Goal: Information Seeking & Learning: Learn about a topic

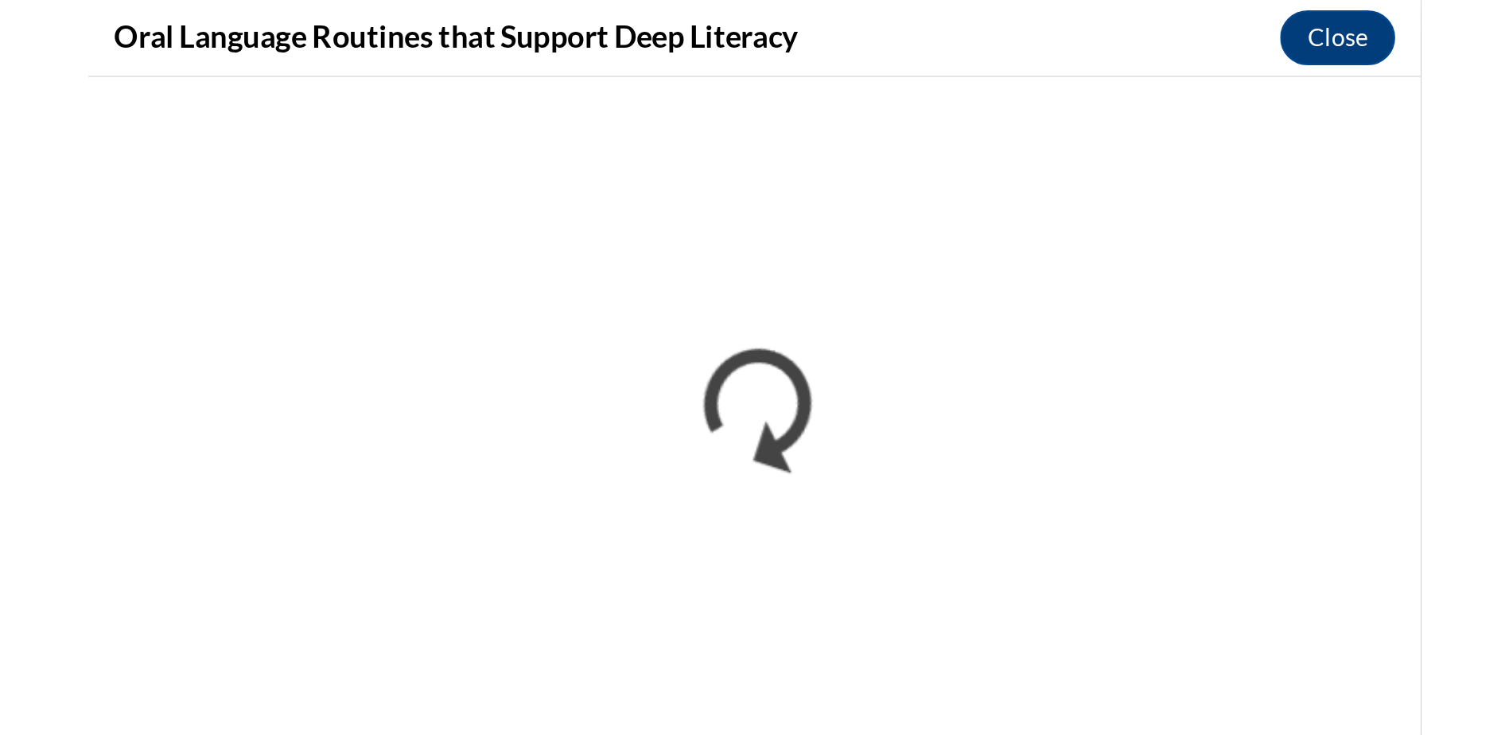
scroll to position [1481, 0]
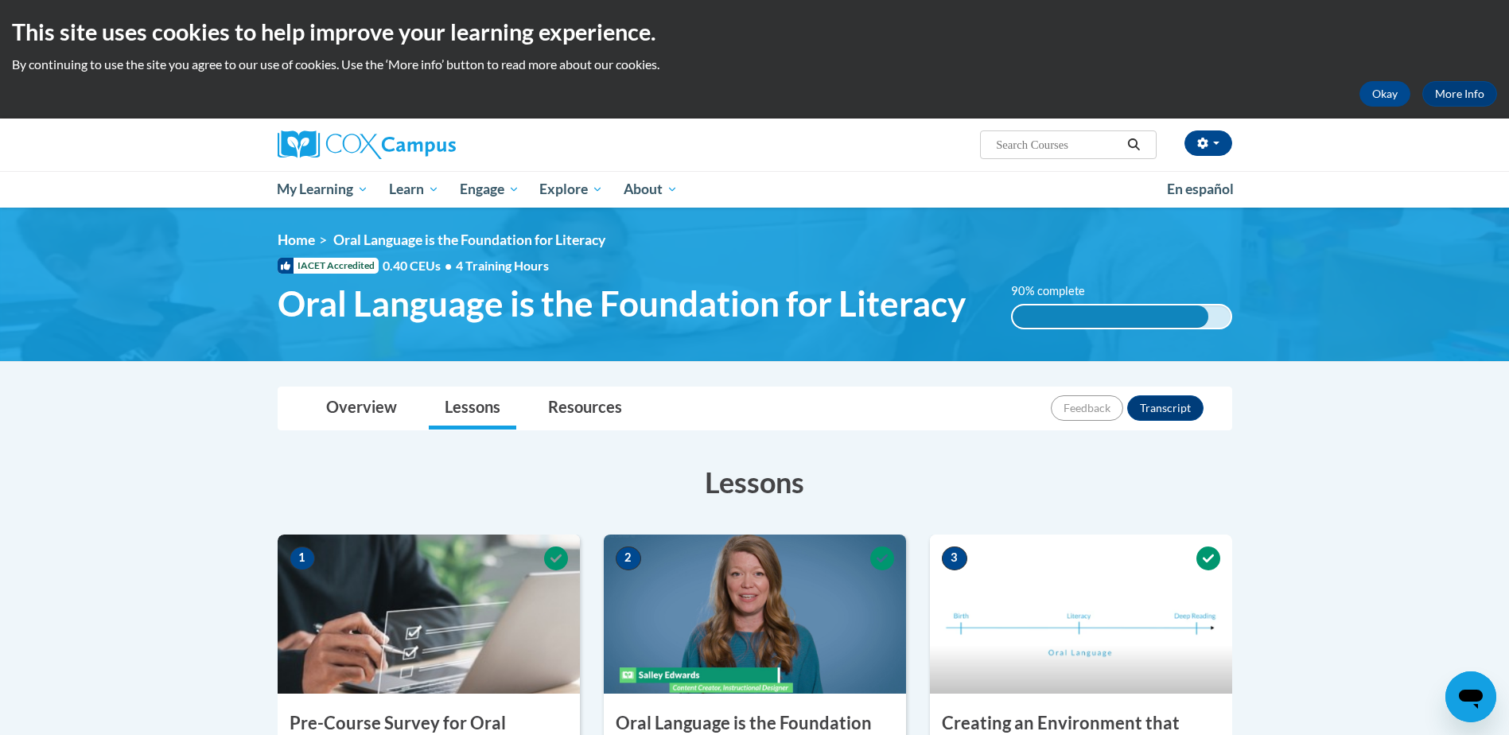
click at [1217, 316] on div "90% complete 0.001%" at bounding box center [1121, 316] width 221 height 25
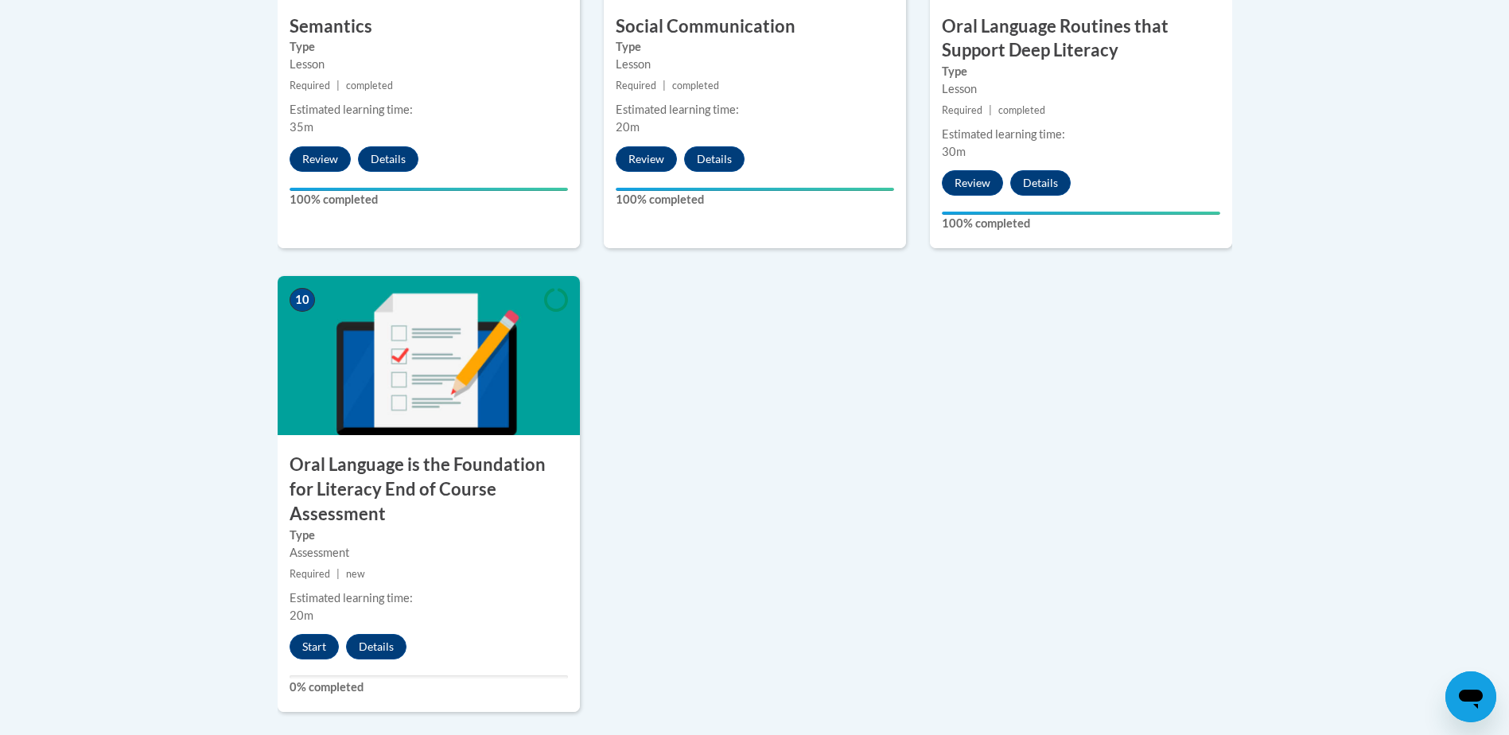
scroll to position [1671, 0]
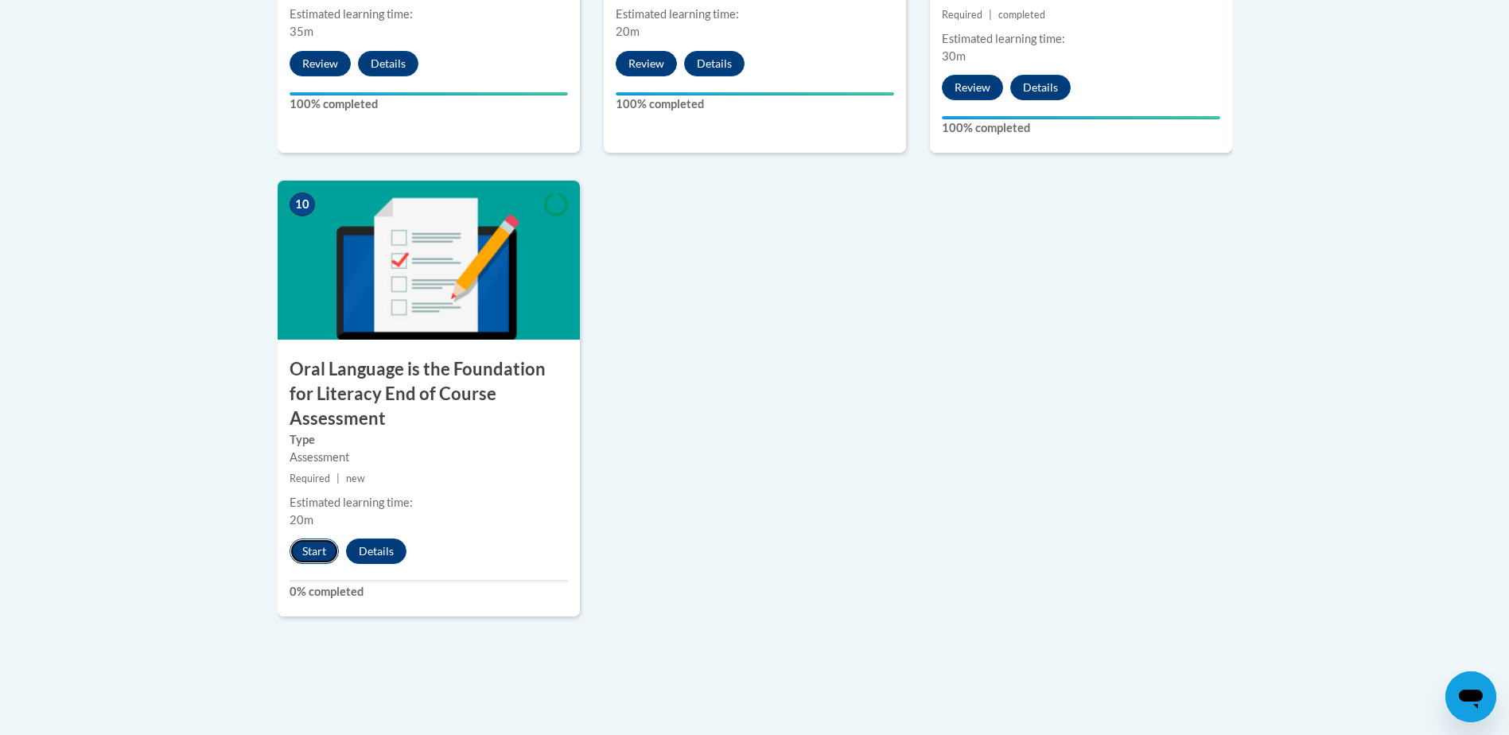
click at [312, 539] on button "Start" at bounding box center [314, 551] width 49 height 25
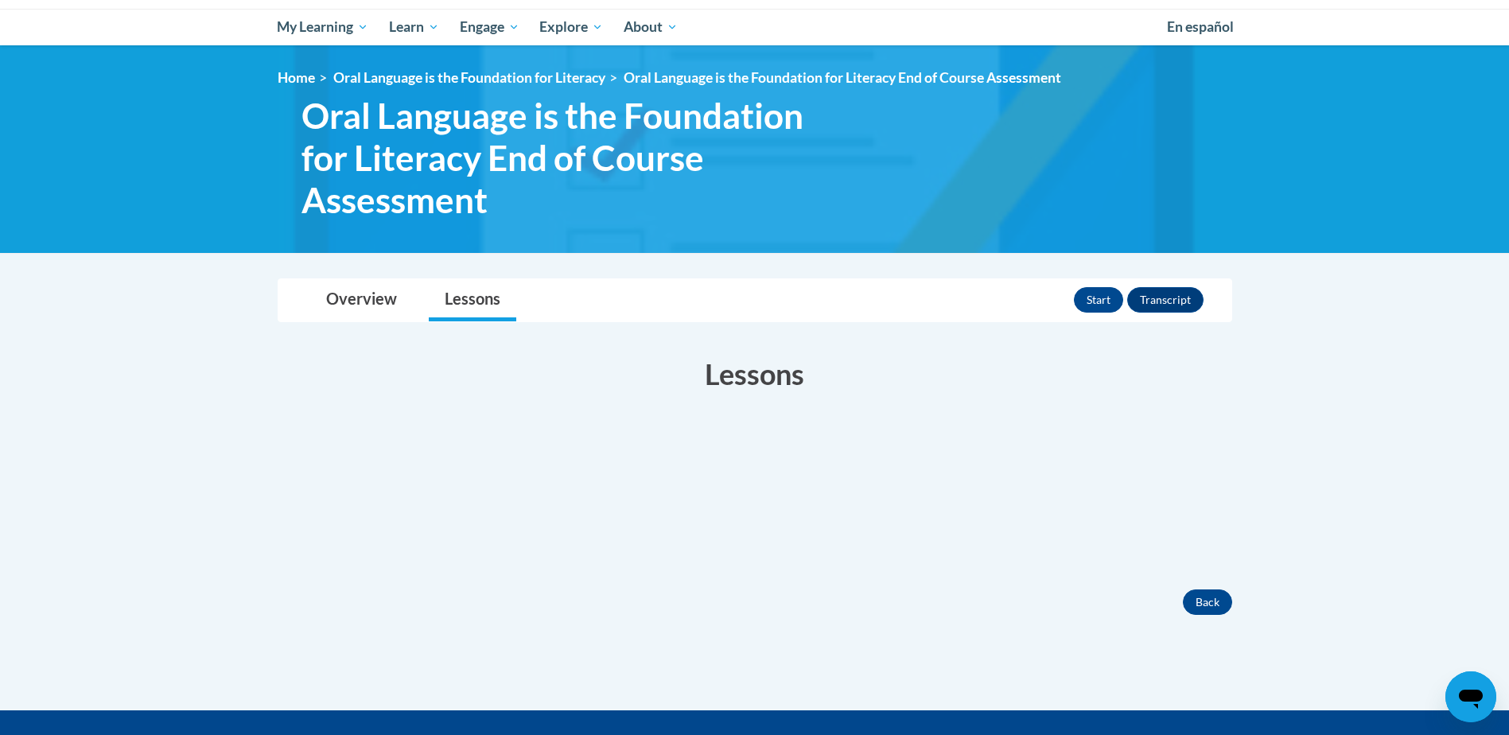
scroll to position [239, 0]
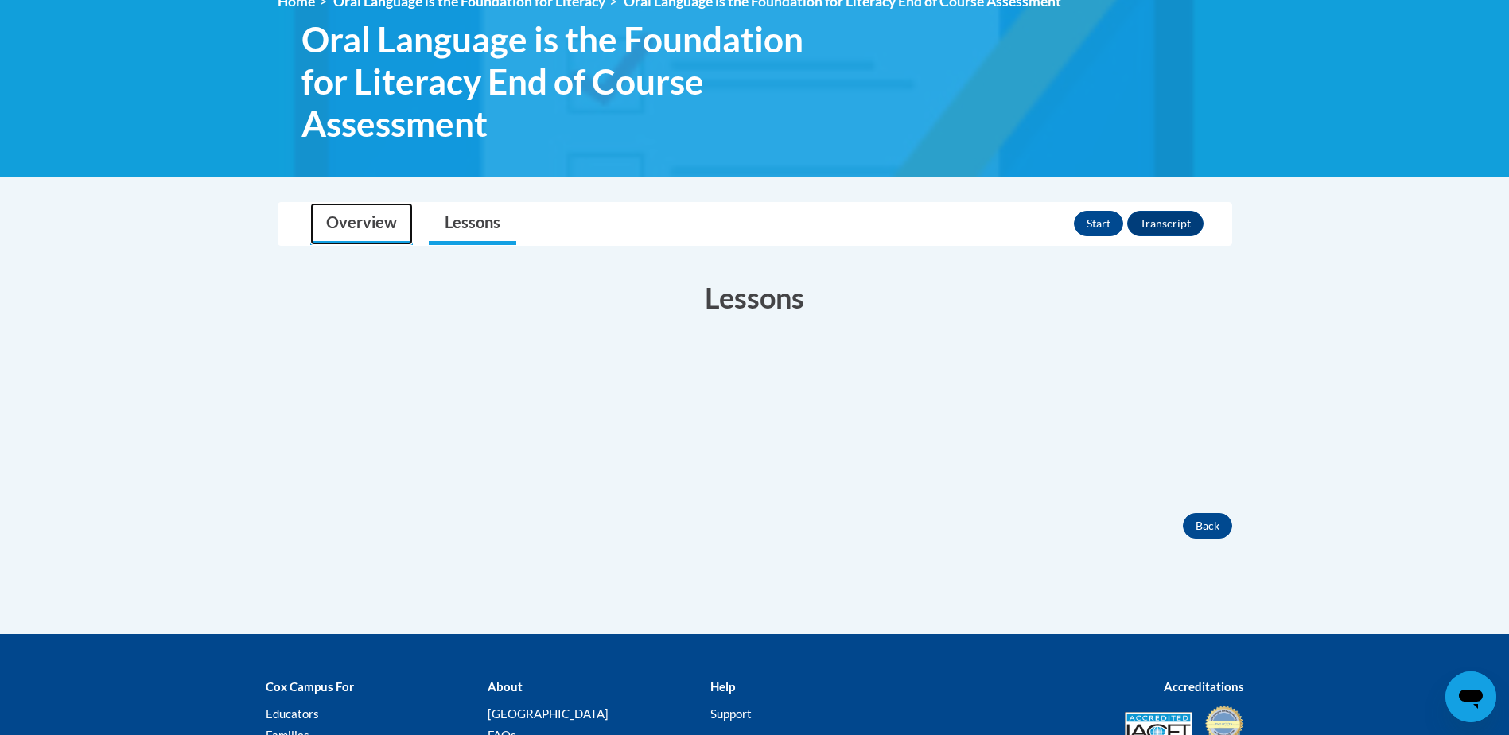
click at [363, 226] on link "Overview" at bounding box center [361, 224] width 103 height 42
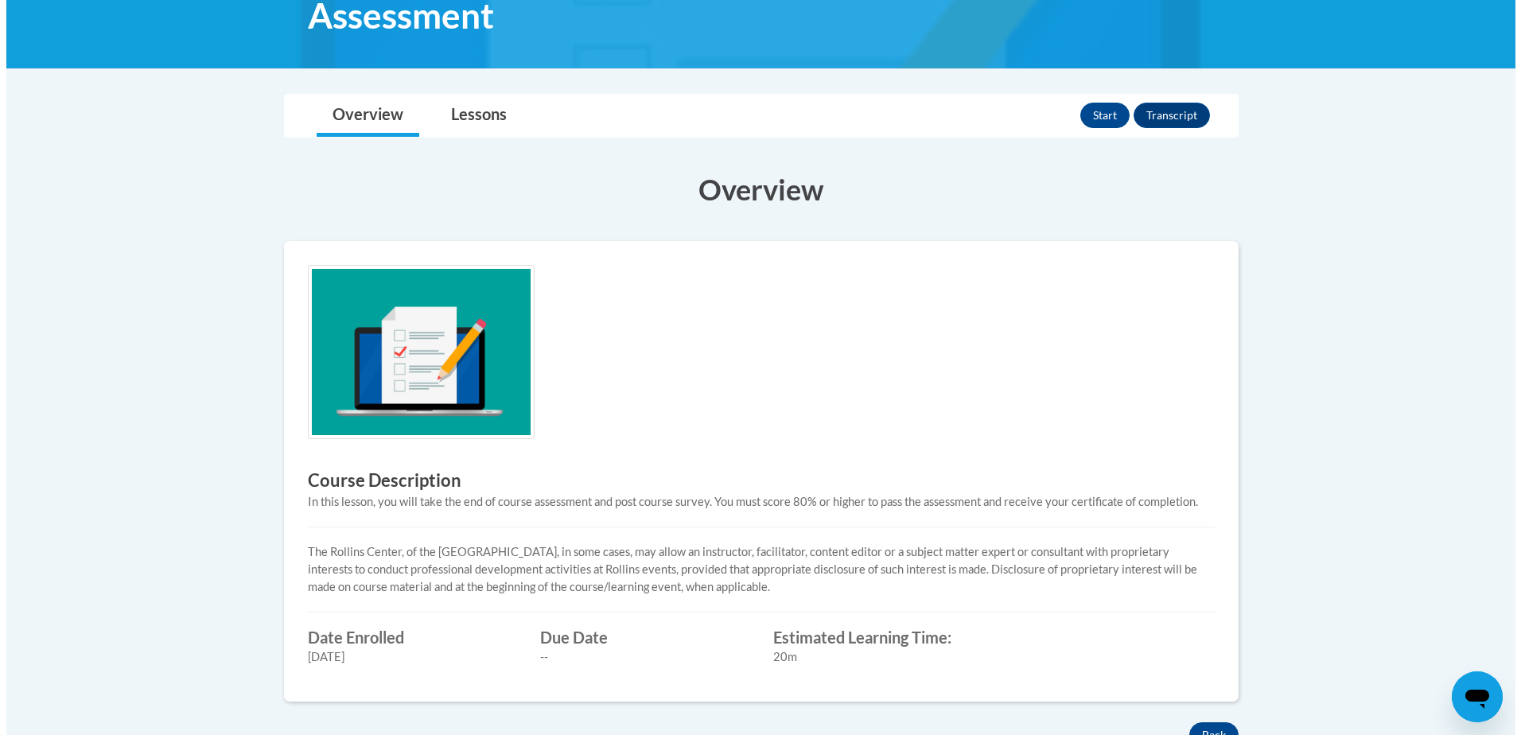
scroll to position [319, 0]
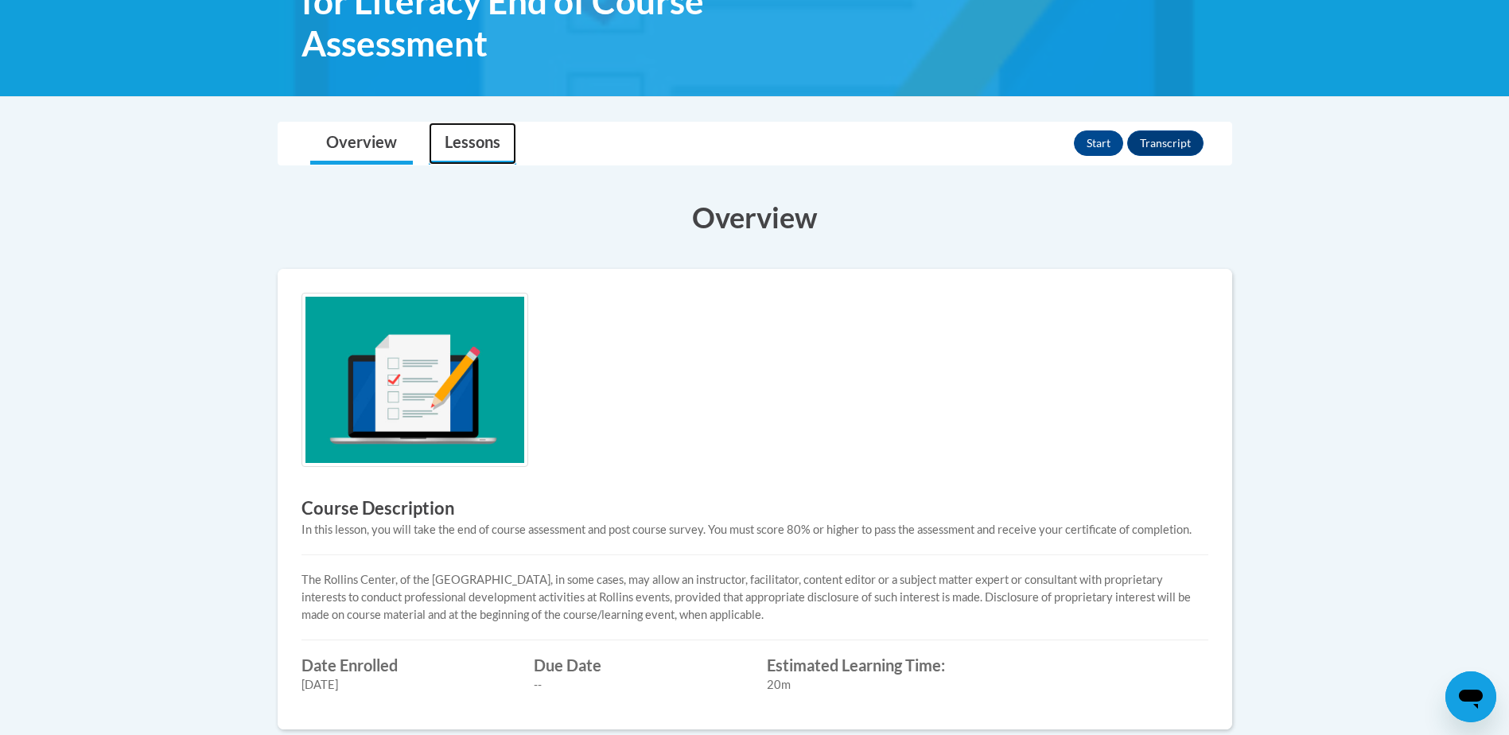
click at [481, 144] on link "Lessons" at bounding box center [473, 144] width 88 height 42
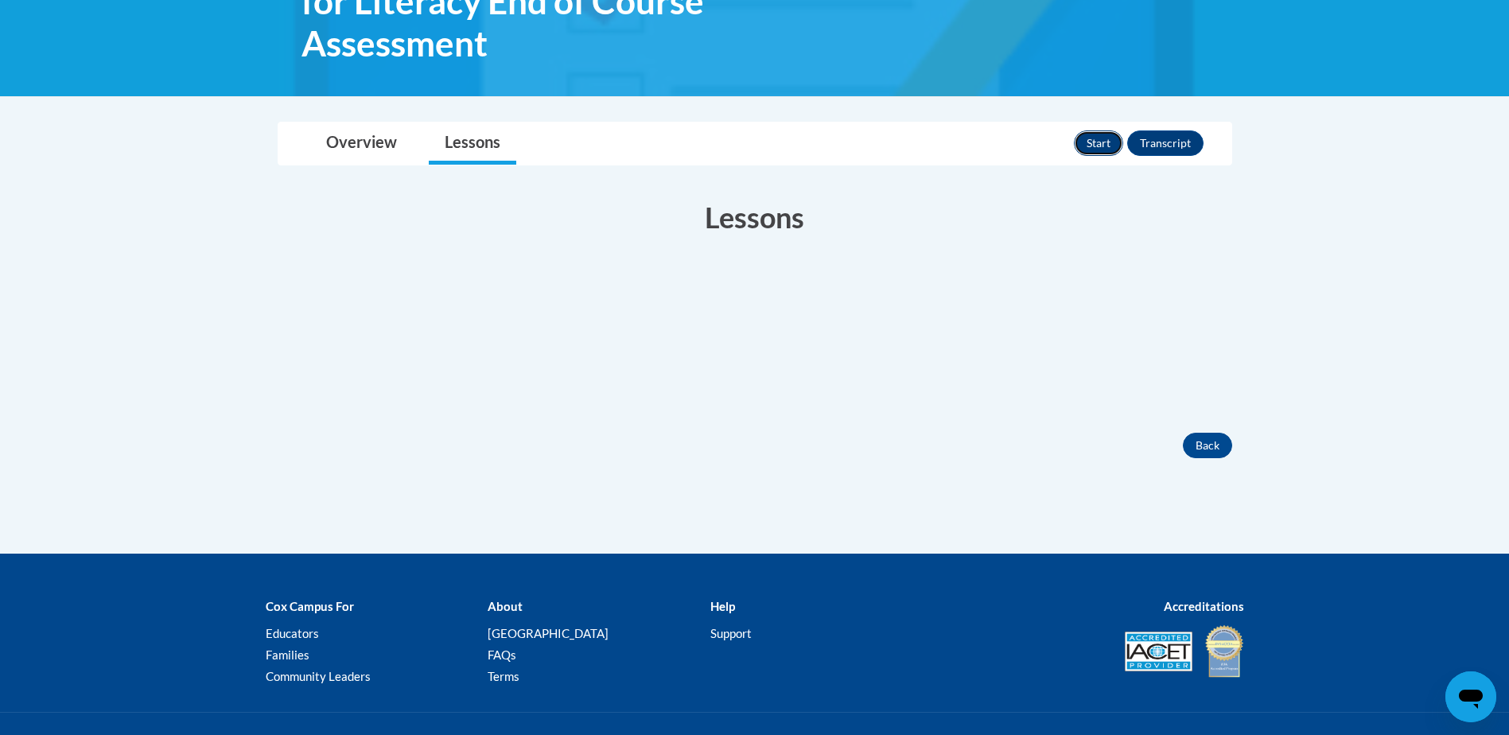
click at [1098, 141] on button "Start" at bounding box center [1098, 142] width 49 height 25
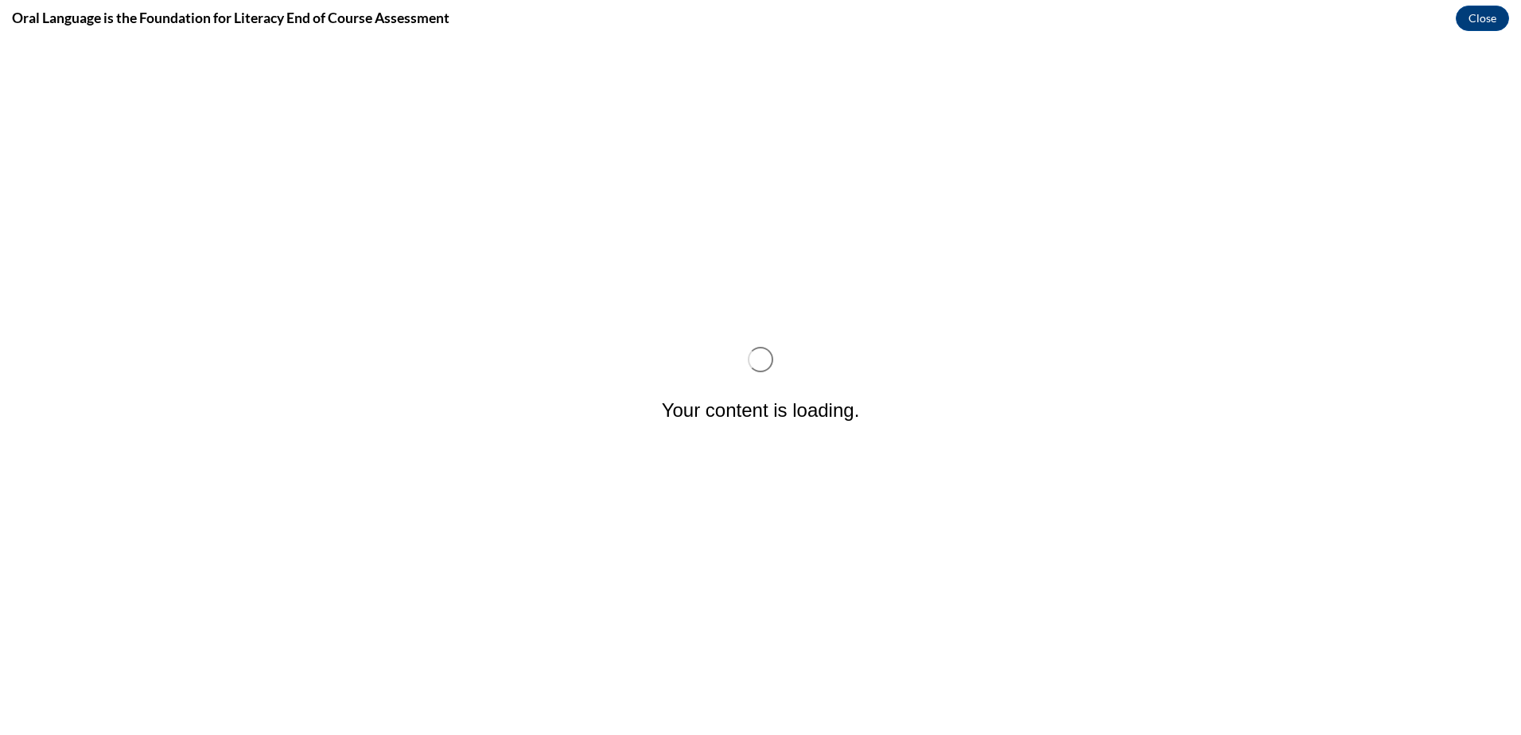
scroll to position [0, 0]
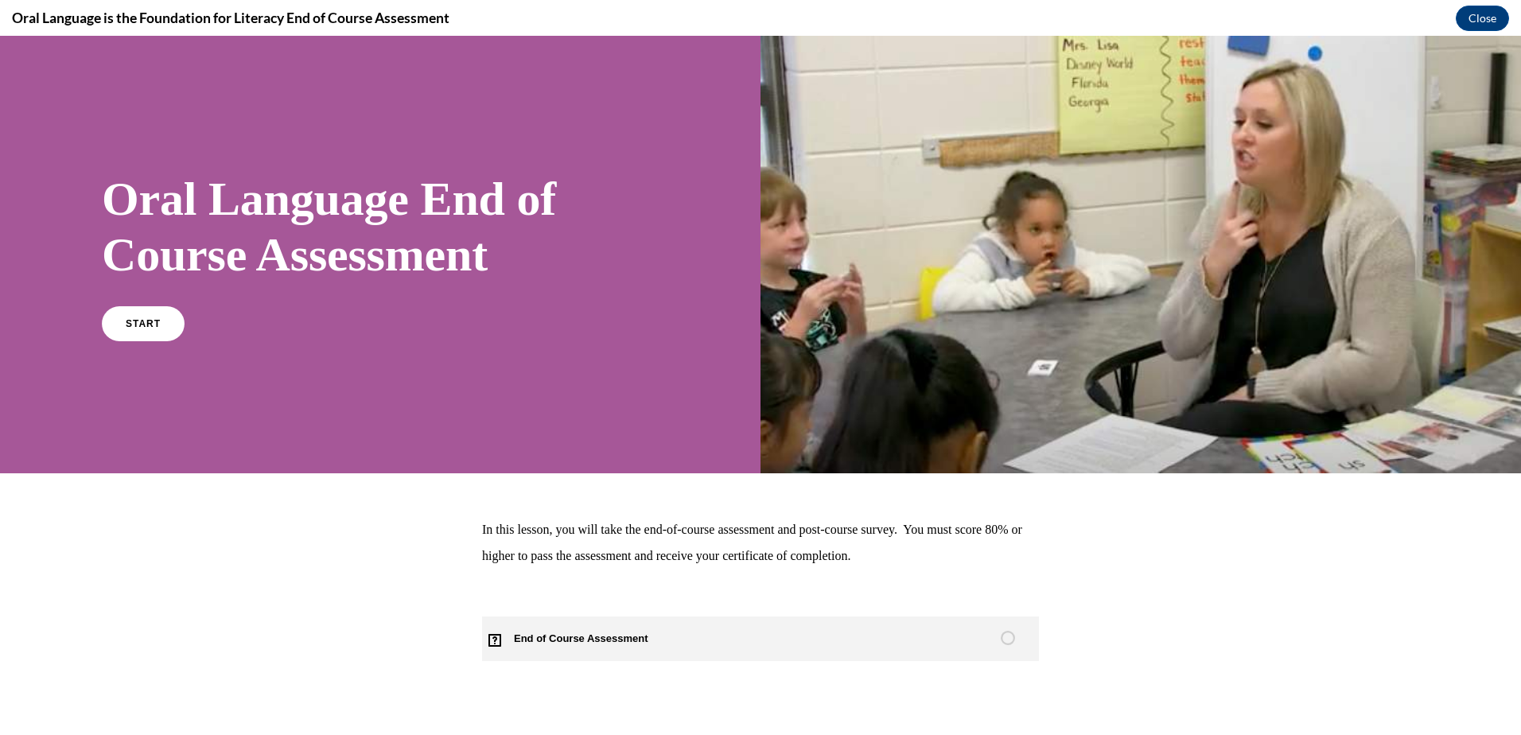
click at [578, 640] on span "End of Course Assessment" at bounding box center [590, 639] width 216 height 45
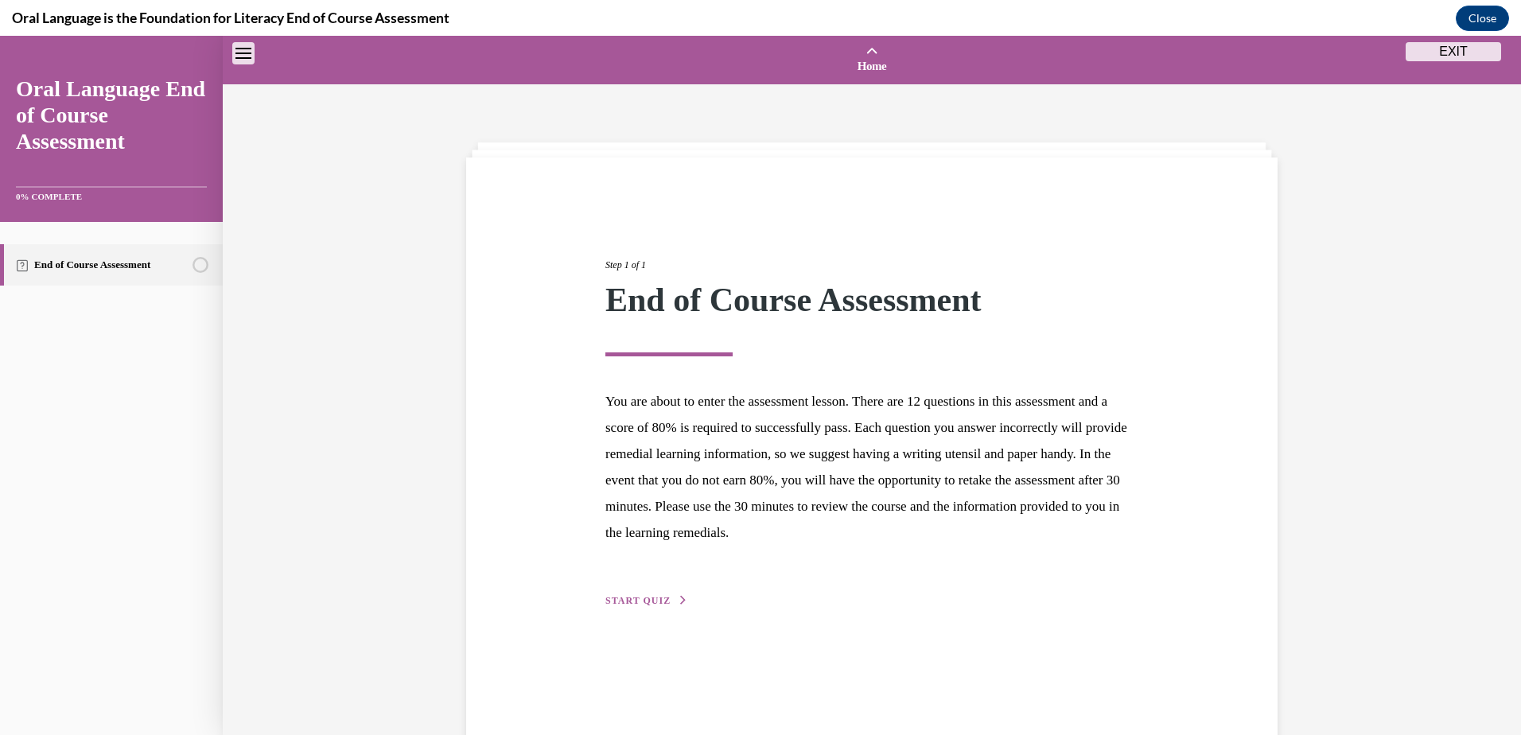
scroll to position [49, 0]
